Goal: Information Seeking & Learning: Stay updated

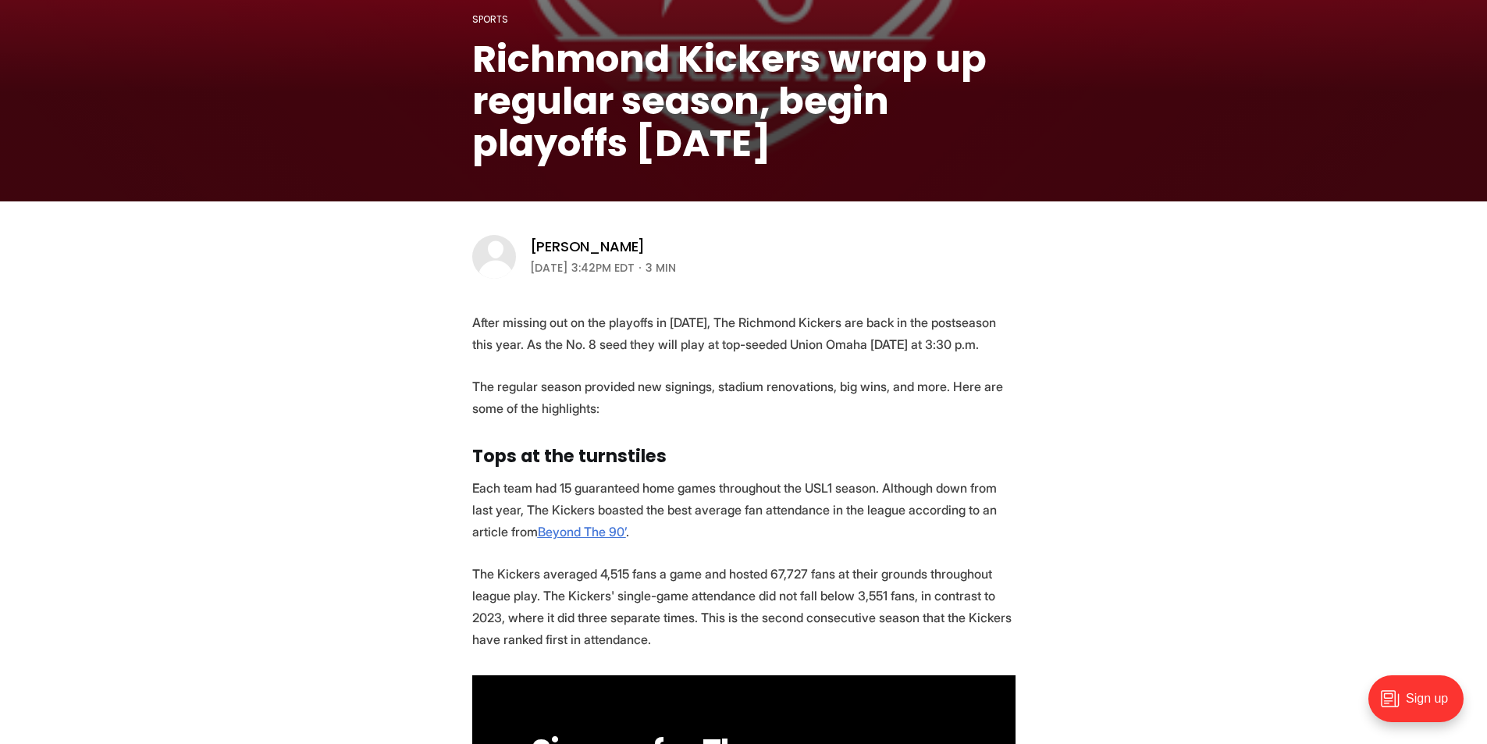
scroll to position [312, 0]
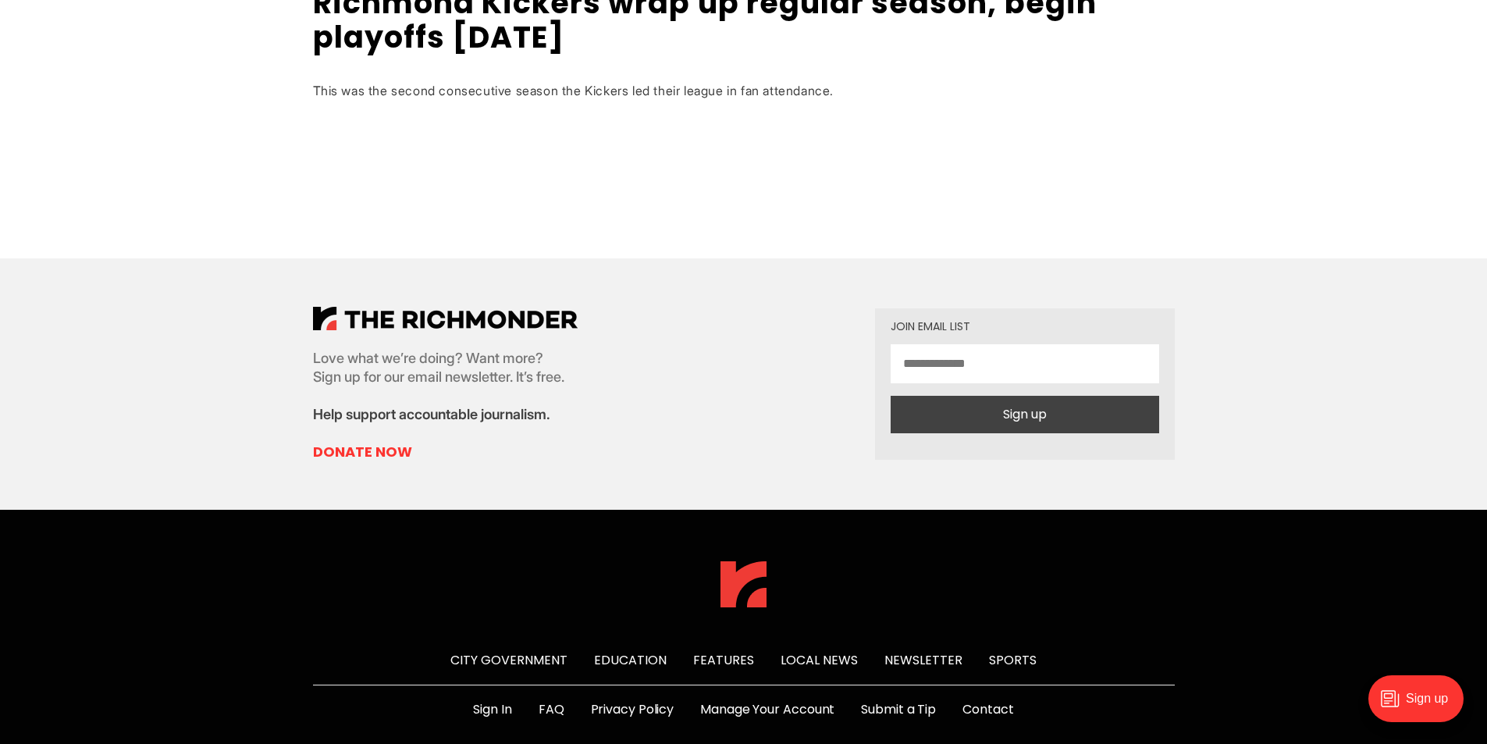
scroll to position [696, 0]
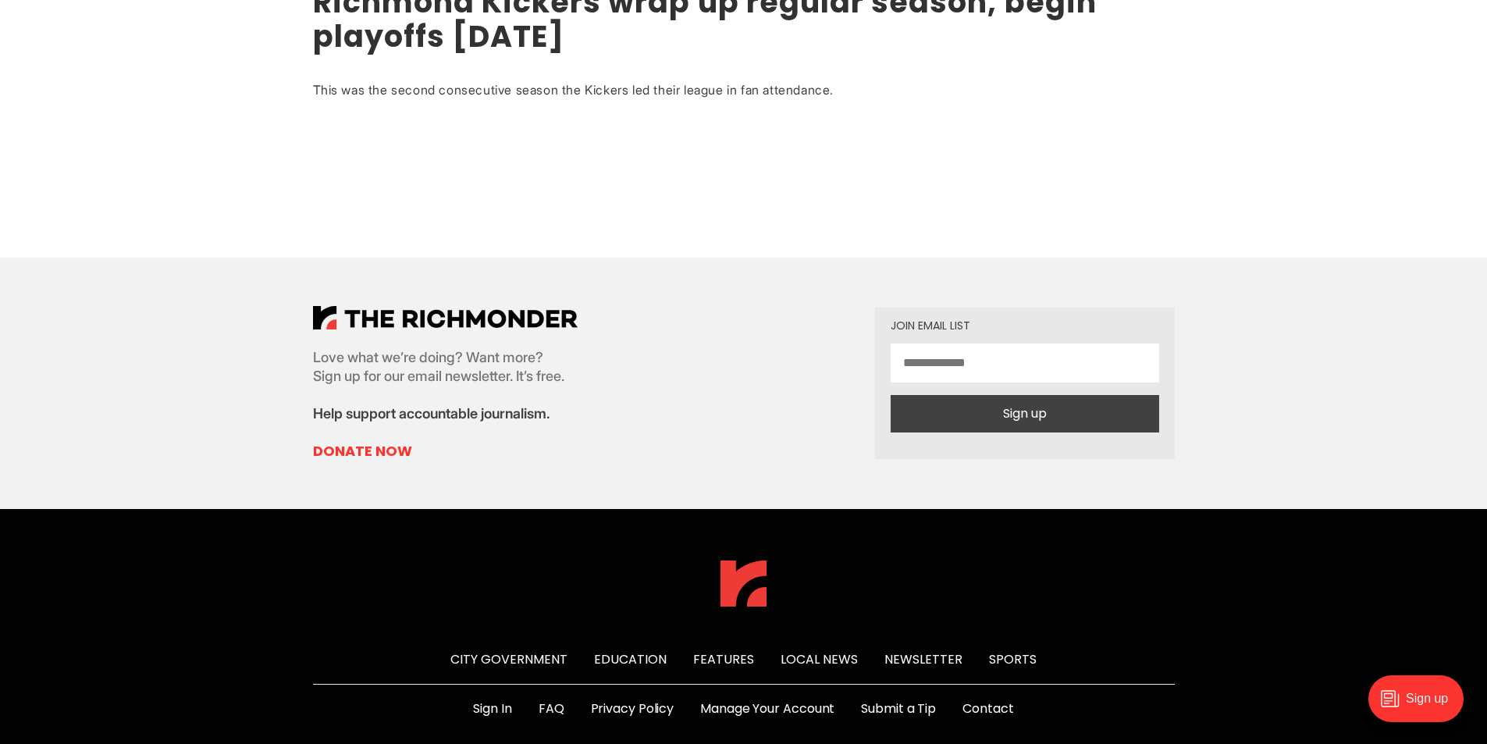
click at [486, 49] on link "Richmond Kickers wrap up regular season, begin playoffs [DATE]" at bounding box center [705, 19] width 784 height 76
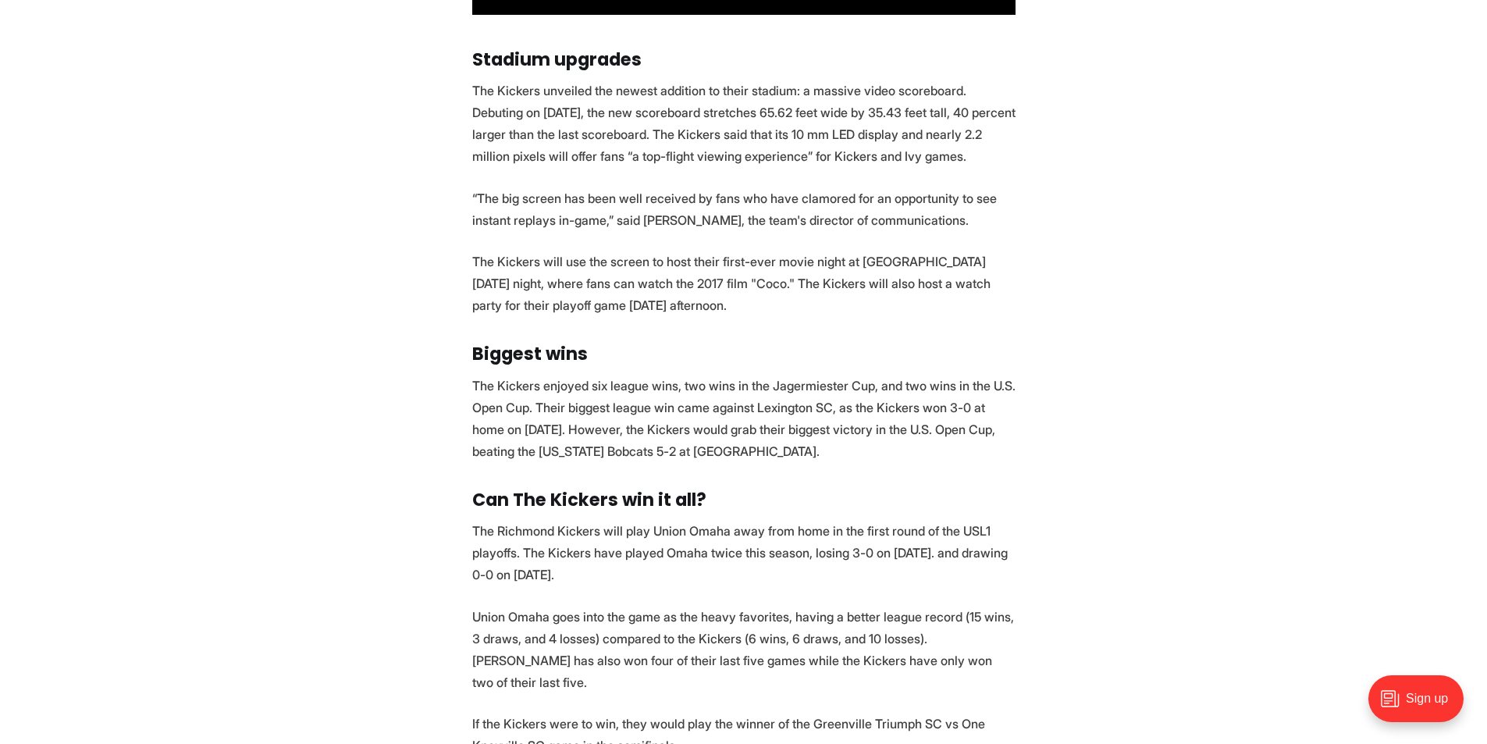
scroll to position [1494, 0]
